Goal: Information Seeking & Learning: Learn about a topic

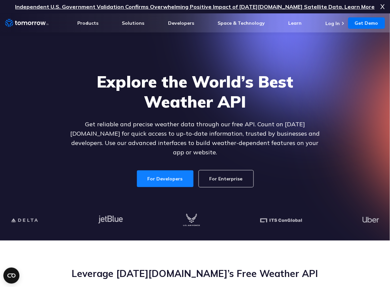
click at [175, 171] on link "For Developers" at bounding box center [165, 179] width 57 height 17
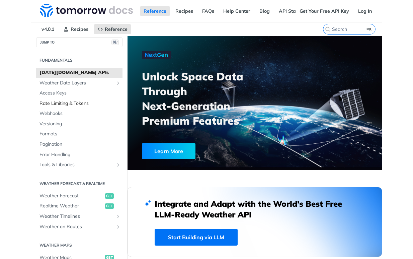
scroll to position [7, 0]
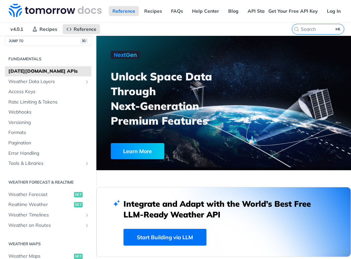
click at [76, 74] on span "Tomorrow.io APIs" at bounding box center [48, 71] width 81 height 7
click at [69, 79] on span "Weather Data Layers" at bounding box center [45, 81] width 74 height 7
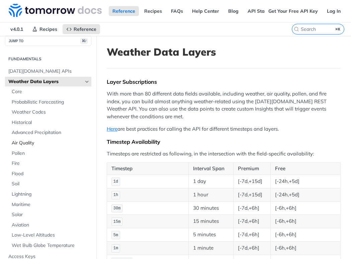
click at [20, 142] on span "Air Quality" at bounding box center [51, 143] width 78 height 7
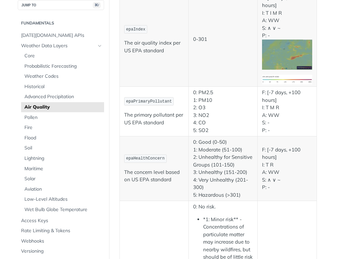
scroll to position [729, 0]
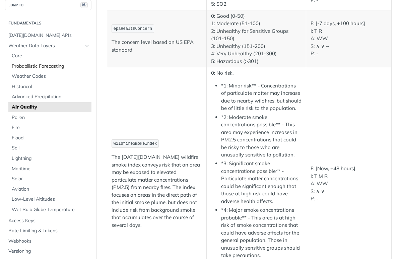
click at [28, 69] on span "Probabilistic Forecasting" at bounding box center [51, 66] width 78 height 7
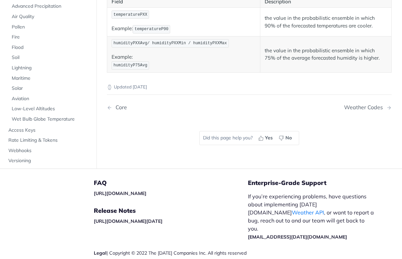
scroll to position [474, 0]
